Goal: Navigation & Orientation: Find specific page/section

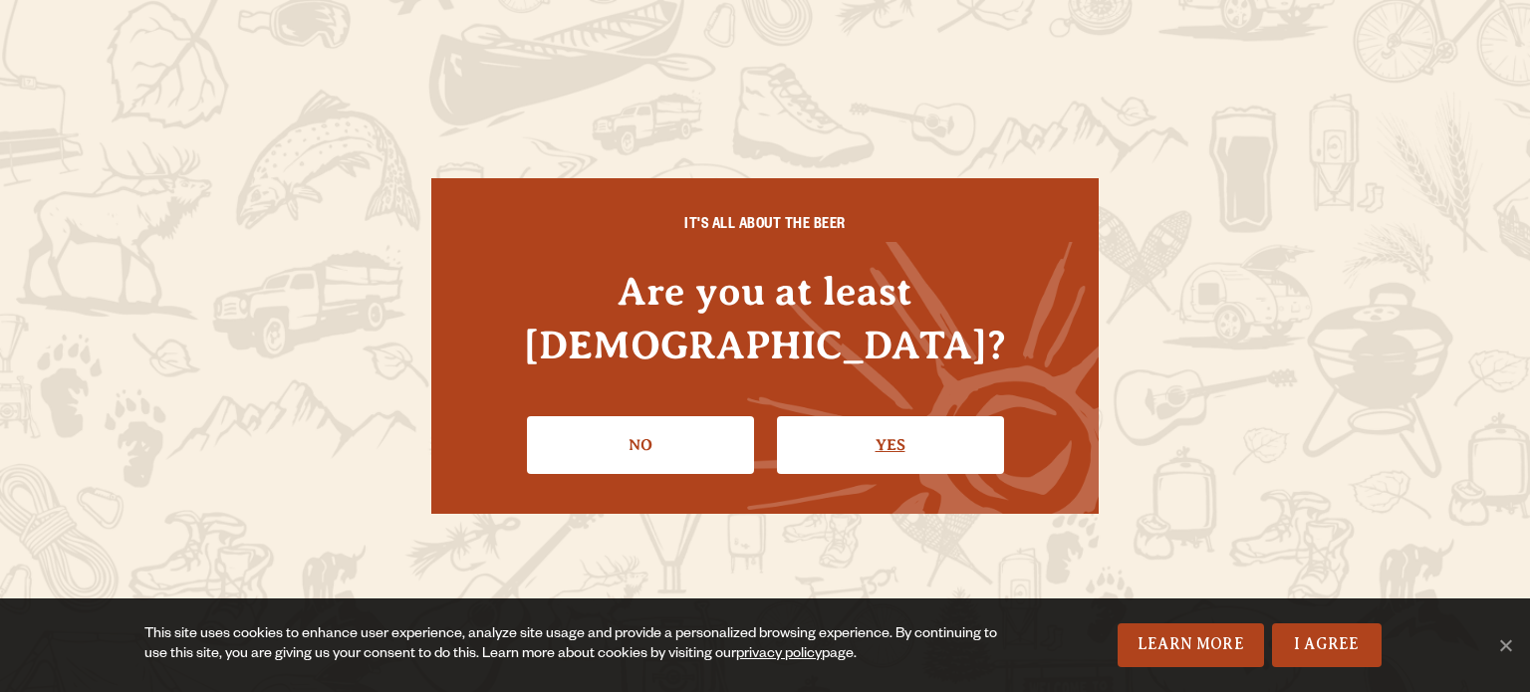
click at [876, 416] on link "Yes" at bounding box center [890, 445] width 227 height 58
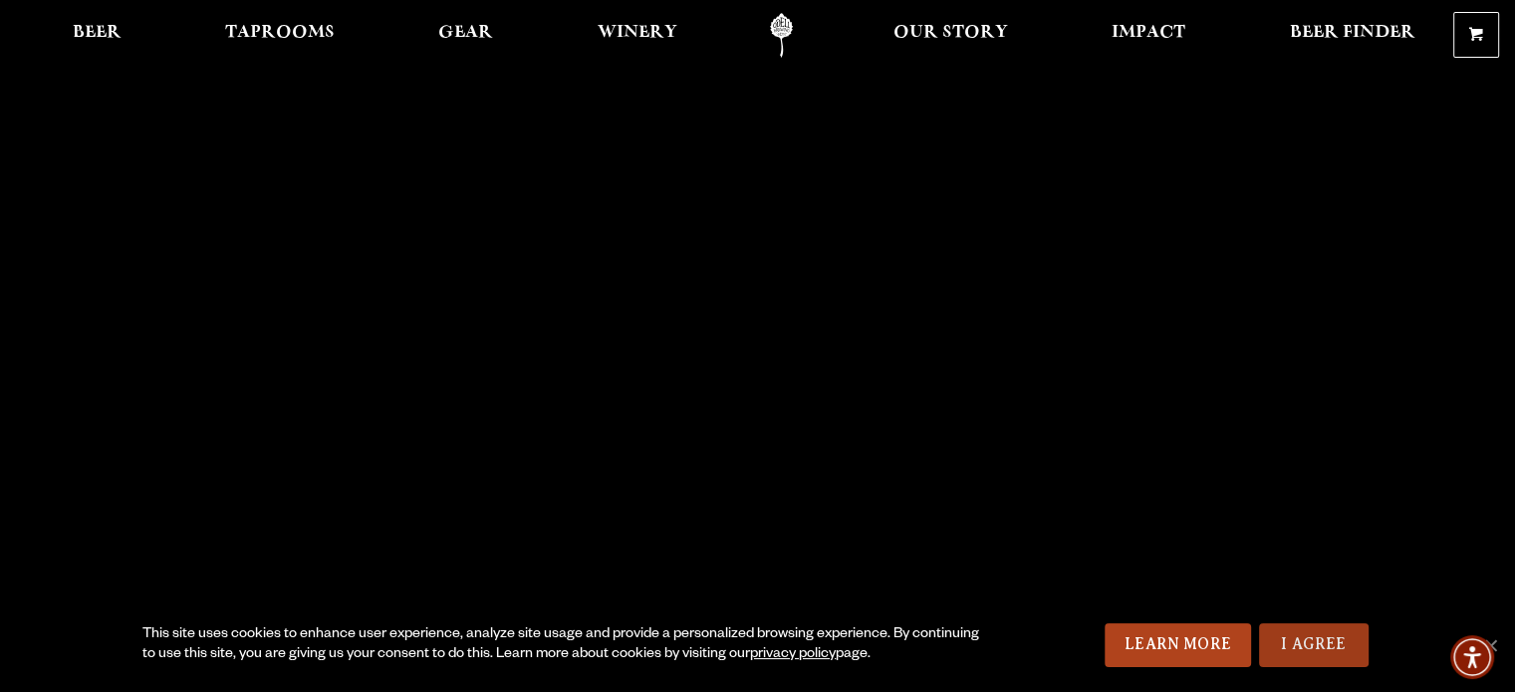
click at [1296, 640] on link "I Agree" at bounding box center [1314, 645] width 110 height 44
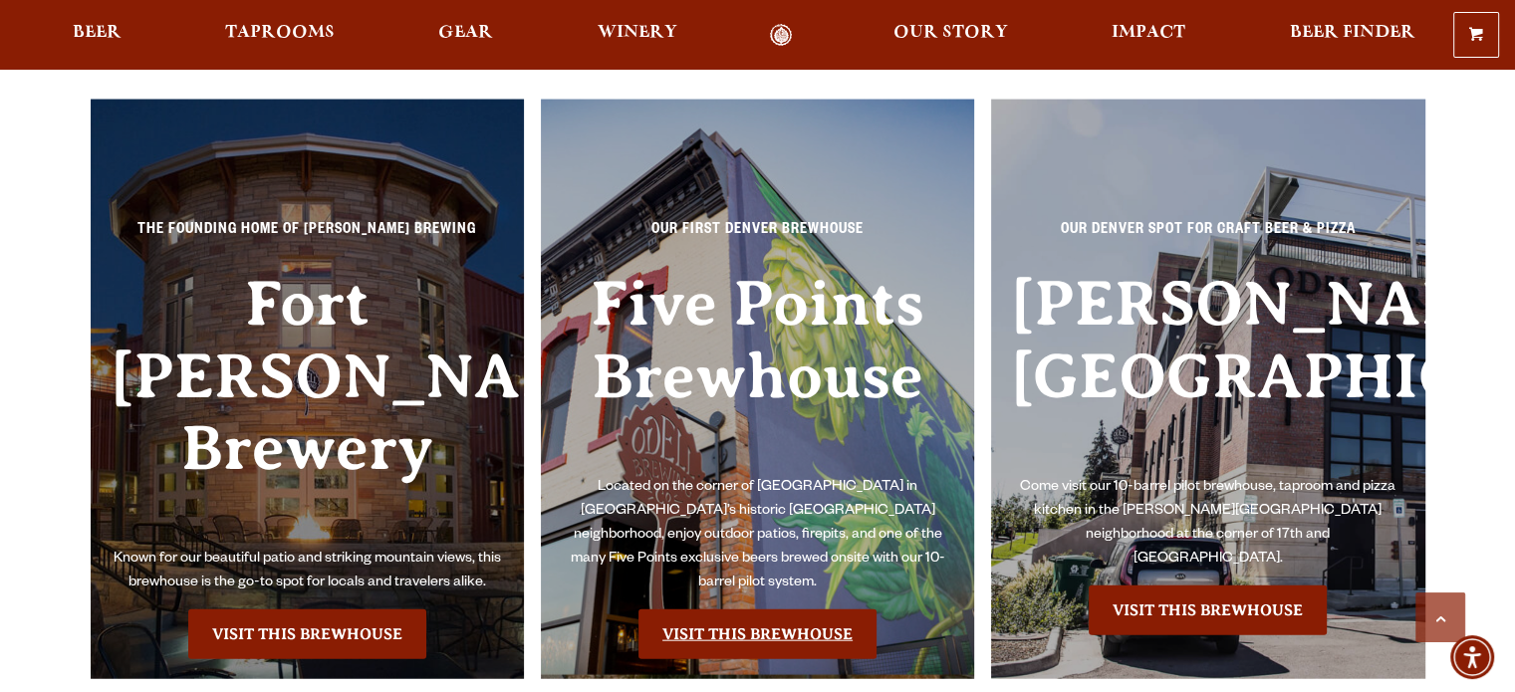
scroll to position [4481, 0]
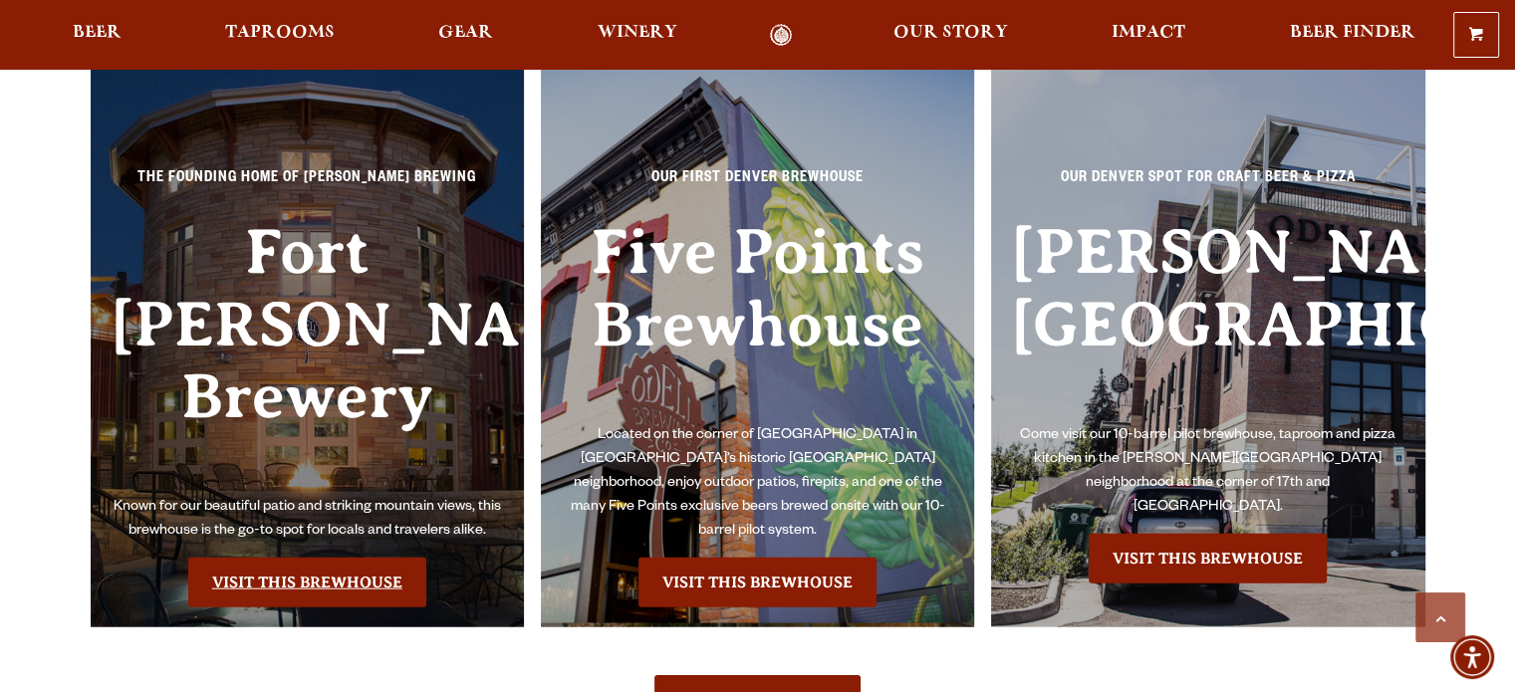
click at [337, 558] on link "Visit this Brewhouse" at bounding box center [307, 583] width 238 height 50
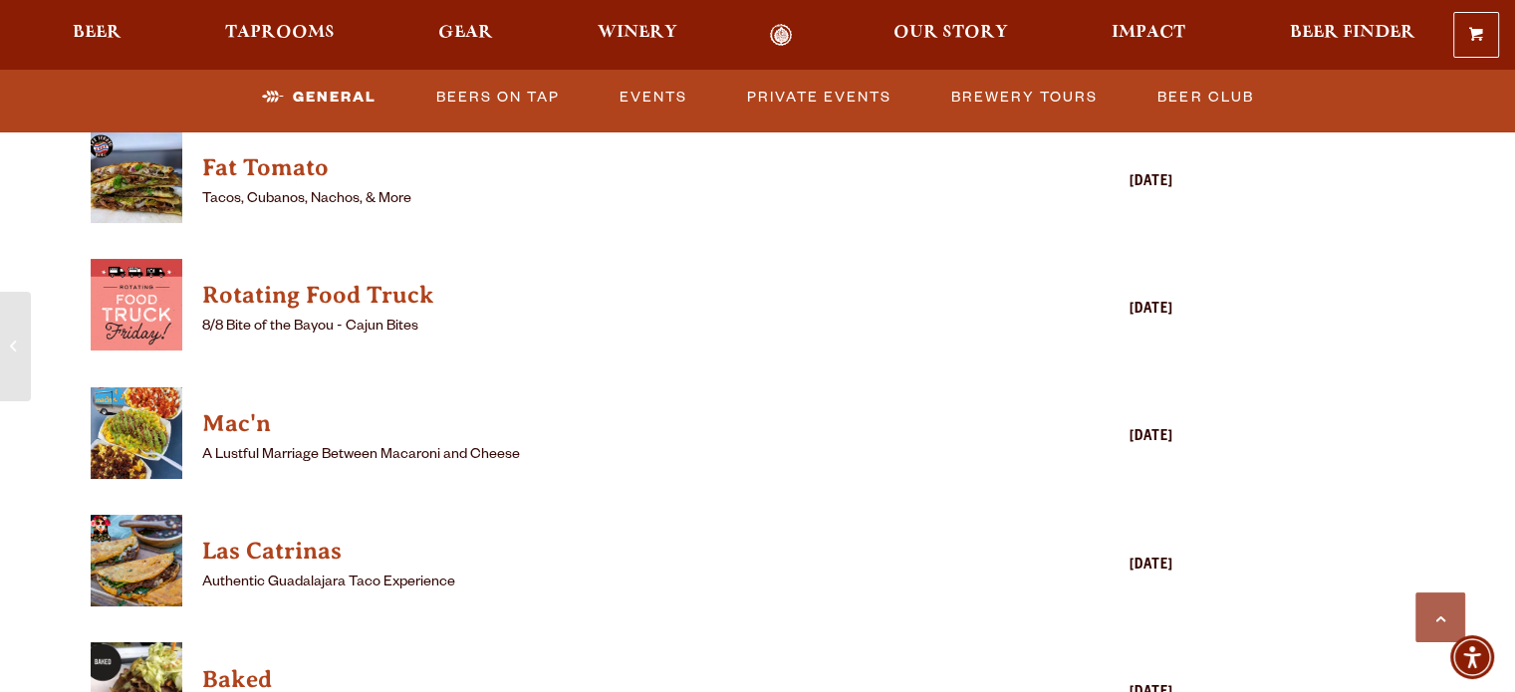
scroll to position [2589, 0]
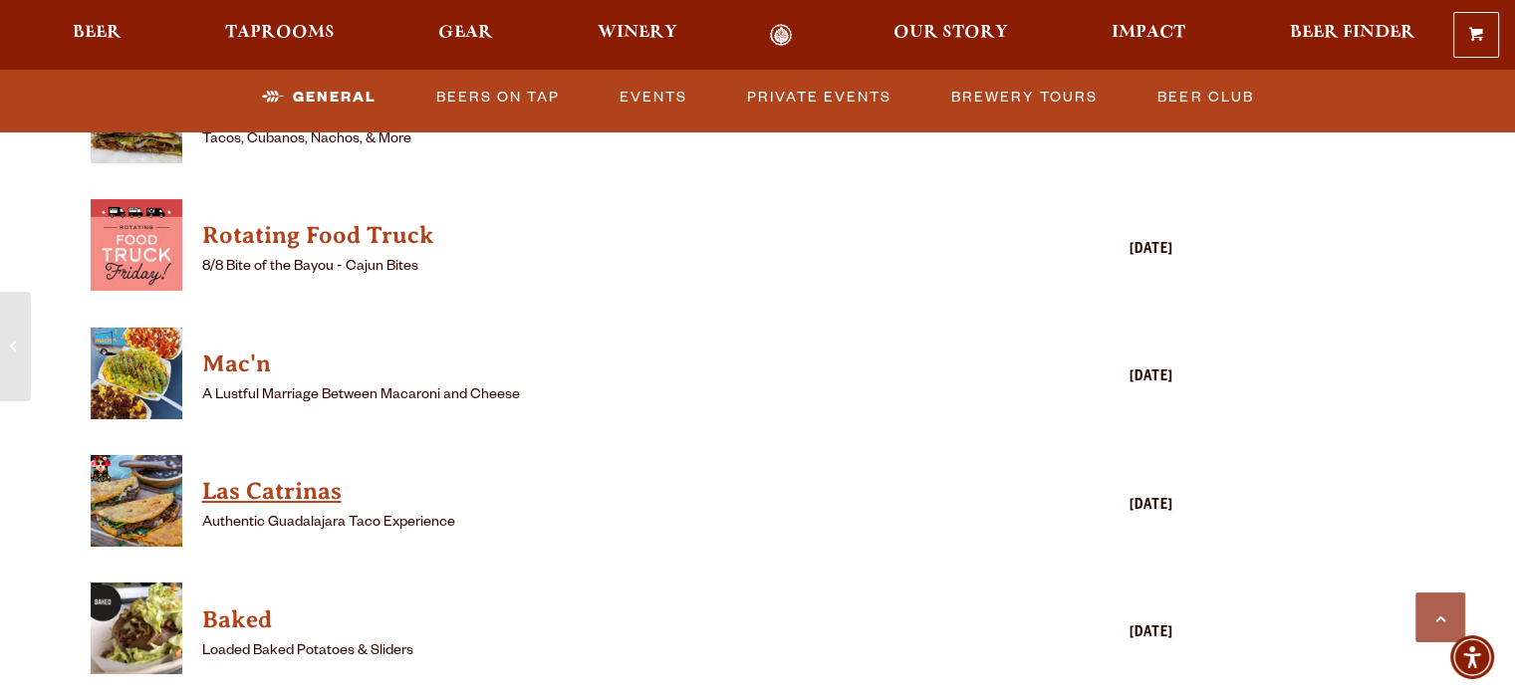
click at [291, 476] on h4 "Las Catrinas" at bounding box center [603, 492] width 803 height 32
click at [238, 349] on h4 "Mac'n" at bounding box center [603, 365] width 803 height 32
